Goal: Information Seeking & Learning: Compare options

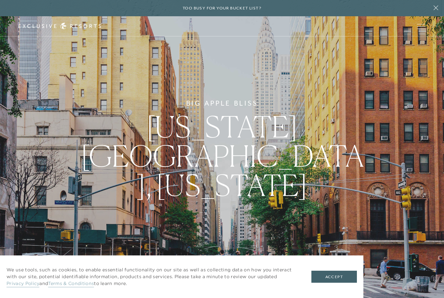
click at [341, 273] on button "Accept" at bounding box center [333, 277] width 45 height 12
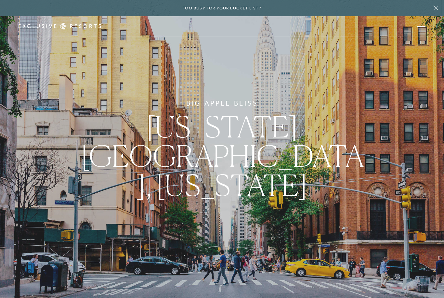
click at [434, 9] on icon at bounding box center [435, 7] width 12 height 5
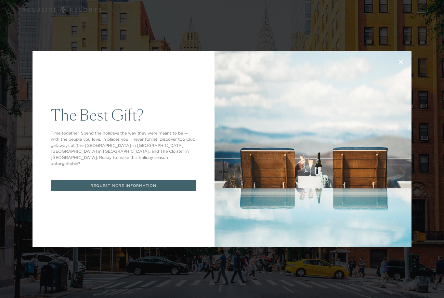
click at [400, 62] on icon at bounding box center [400, 61] width 5 height 5
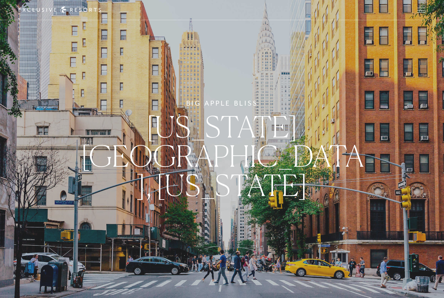
click at [66, 13] on div at bounding box center [60, 9] width 83 height 7
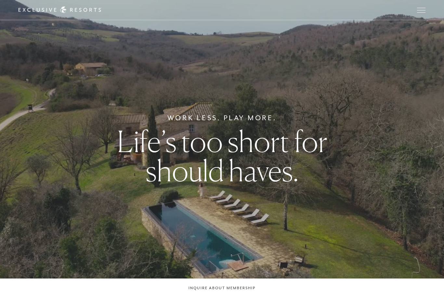
click at [419, 12] on span "Open navigation" at bounding box center [421, 10] width 8 height 5
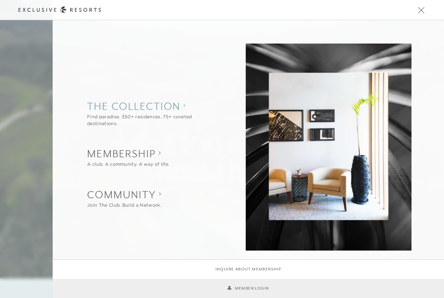
click at [169, 114] on div "Find paradise. 350+ residences. 75+ coveted destinations." at bounding box center [152, 120] width 131 height 14
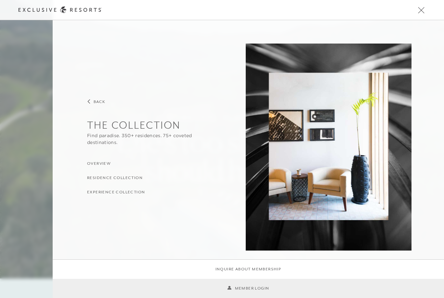
click at [121, 179] on h3 "Residence Collection" at bounding box center [115, 178] width 56 height 6
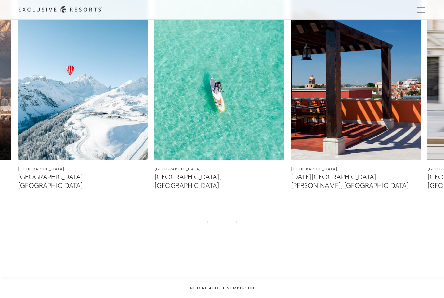
scroll to position [448, 0]
click at [245, 148] on img at bounding box center [219, 78] width 130 height 162
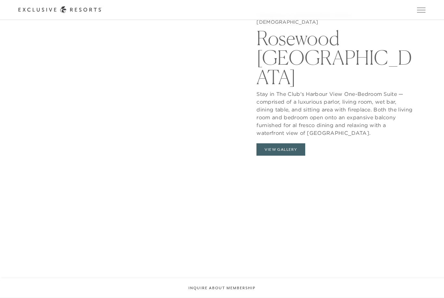
scroll to position [738, 0]
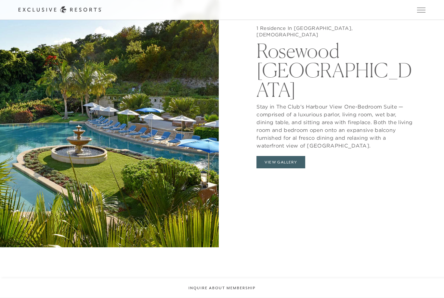
click at [282, 169] on button "View Gallery" at bounding box center [280, 162] width 49 height 12
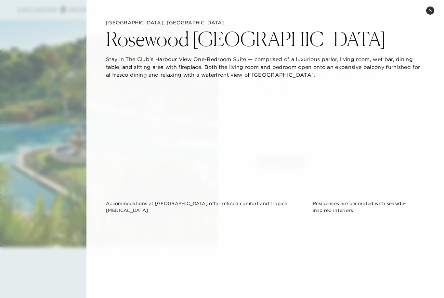
scroll to position [0, 0]
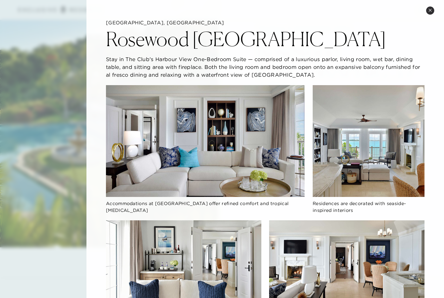
click at [430, 12] on button "Close quickview" at bounding box center [430, 10] width 8 height 8
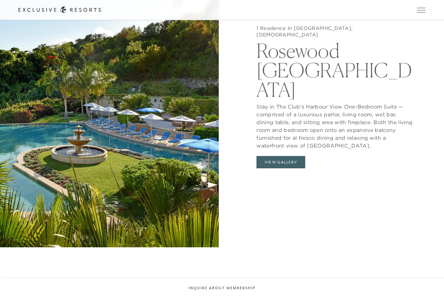
scroll to position [448, 0]
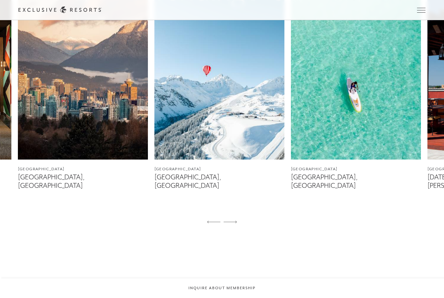
click at [232, 230] on div at bounding box center [229, 222] width 13 height 16
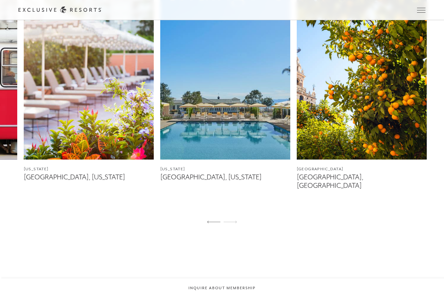
click at [341, 144] on img at bounding box center [361, 78] width 130 height 162
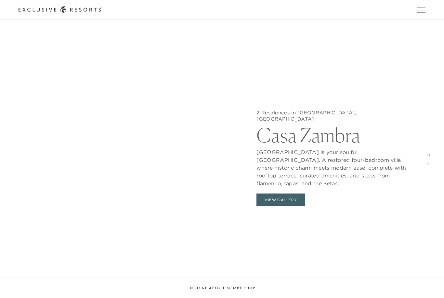
scroll to position [712, 0]
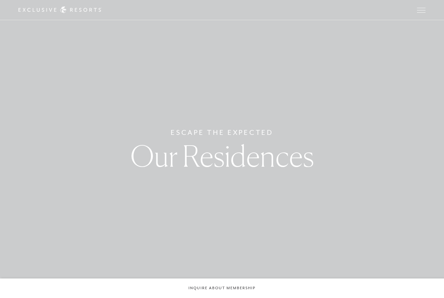
click at [419, 12] on button "Open navigation" at bounding box center [421, 10] width 8 height 5
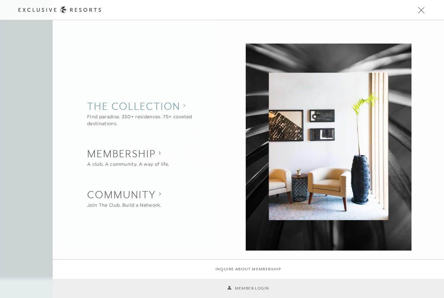
click at [184, 108] on collection "The Collection" at bounding box center [152, 106] width 131 height 14
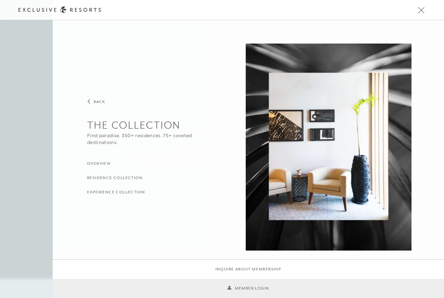
click at [108, 180] on h3 "Residence Collection" at bounding box center [115, 178] width 56 height 6
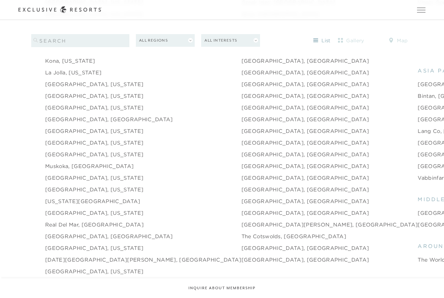
scroll to position [892, 0]
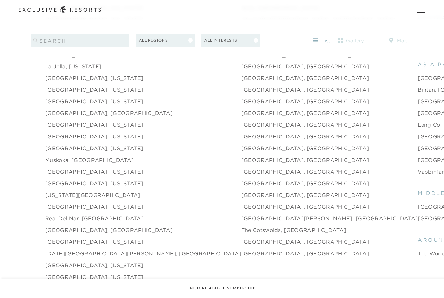
click at [241, 246] on link "[GEOGRAPHIC_DATA], [GEOGRAPHIC_DATA]" at bounding box center [305, 242] width 128 height 8
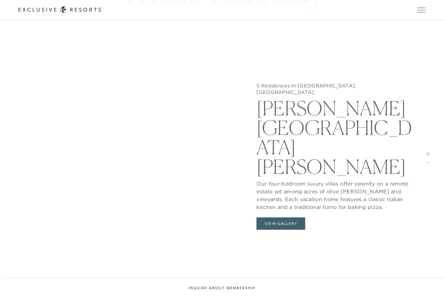
scroll to position [705, 0]
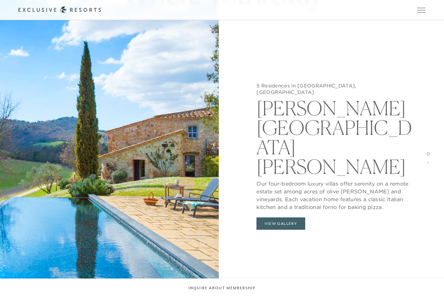
click at [293, 217] on button "View Gallery" at bounding box center [280, 223] width 49 height 12
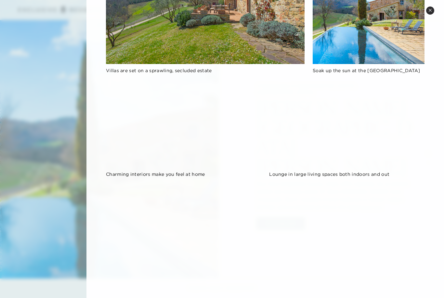
scroll to position [164, 0]
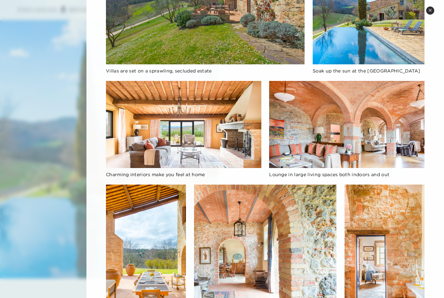
click at [431, 13] on button "Close quickview" at bounding box center [430, 10] width 8 height 8
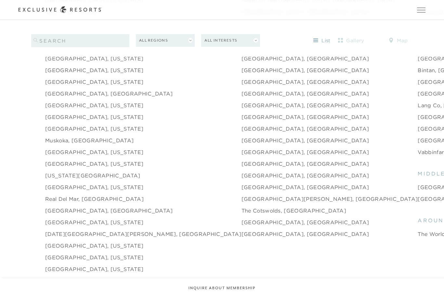
scroll to position [892, 0]
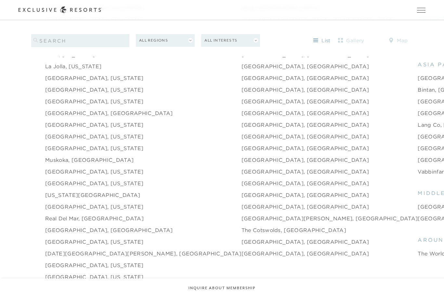
click at [62, 187] on link "[GEOGRAPHIC_DATA], [US_STATE]" at bounding box center [94, 183] width 98 height 8
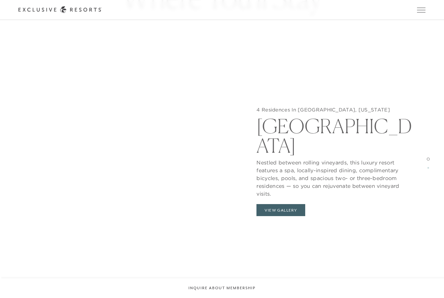
scroll to position [685, 0]
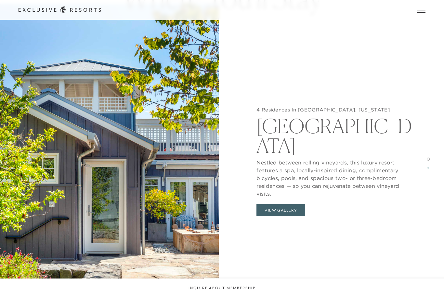
click at [294, 216] on button "View Gallery" at bounding box center [280, 210] width 49 height 12
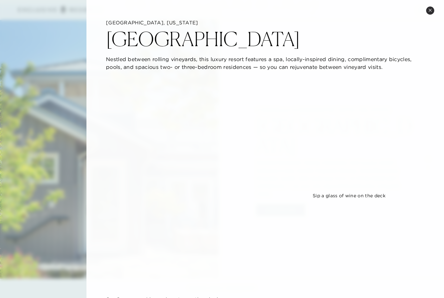
scroll to position [0, 0]
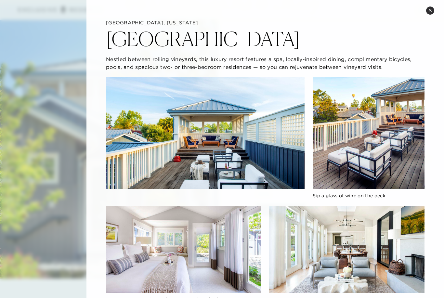
click at [432, 7] on button "Close quickview" at bounding box center [430, 10] width 8 height 8
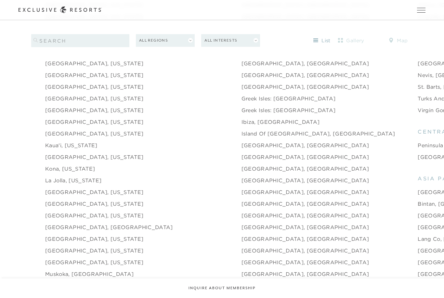
scroll to position [778, 0]
